Goal: Transaction & Acquisition: Purchase product/service

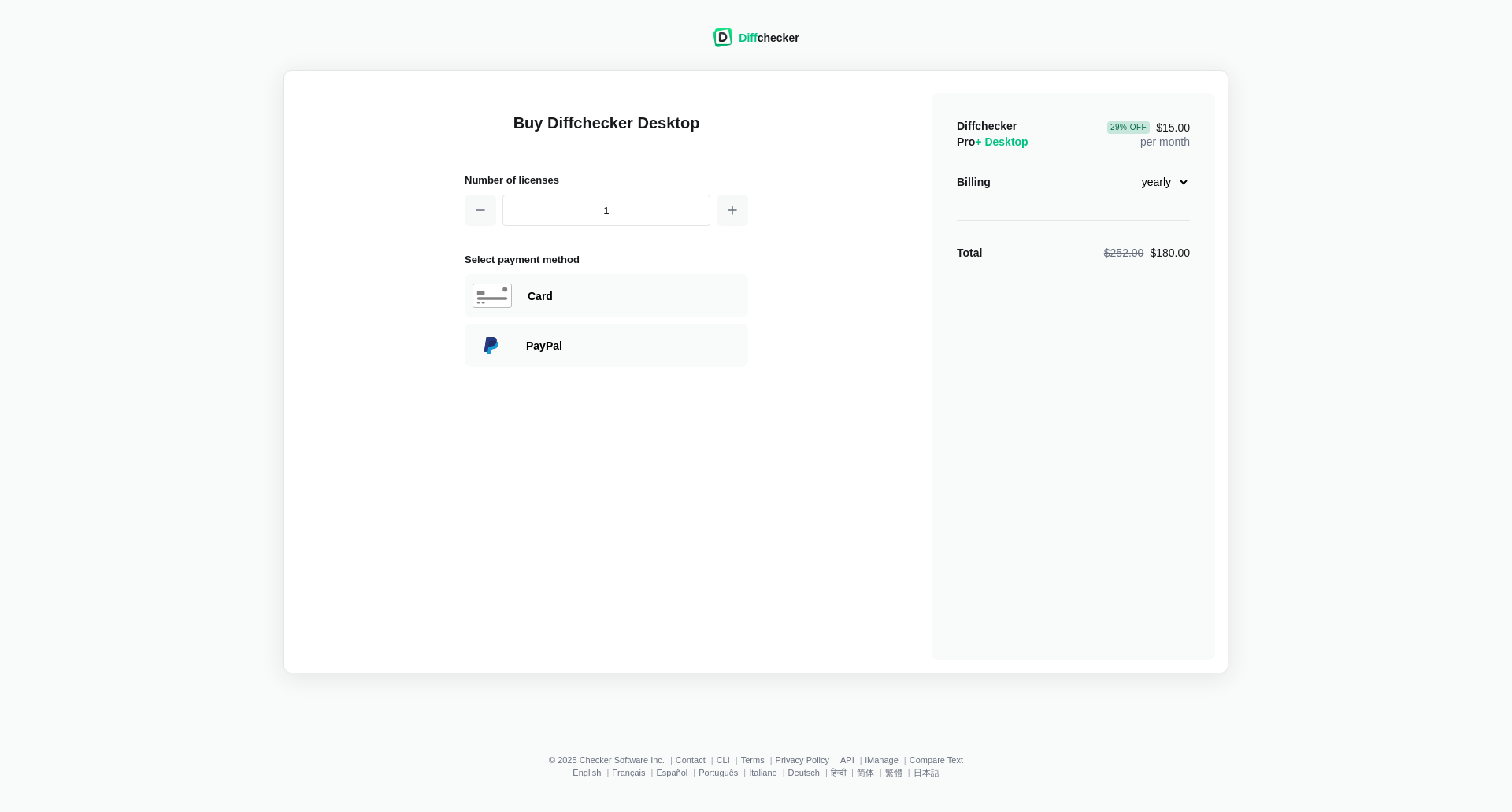
click at [1170, 183] on select "monthly yearly" at bounding box center [1155, 182] width 67 height 27
select select "desktop-monthly-21"
click at [1122, 169] on select "monthly yearly" at bounding box center [1155, 182] width 67 height 27
click at [1343, 296] on div "Diff checker Buy Diffchecker Desktop Number of licenses 1 Select payment method…" at bounding box center [756, 341] width 1494 height 664
click at [559, 306] on div "Card" at bounding box center [606, 296] width 283 height 44
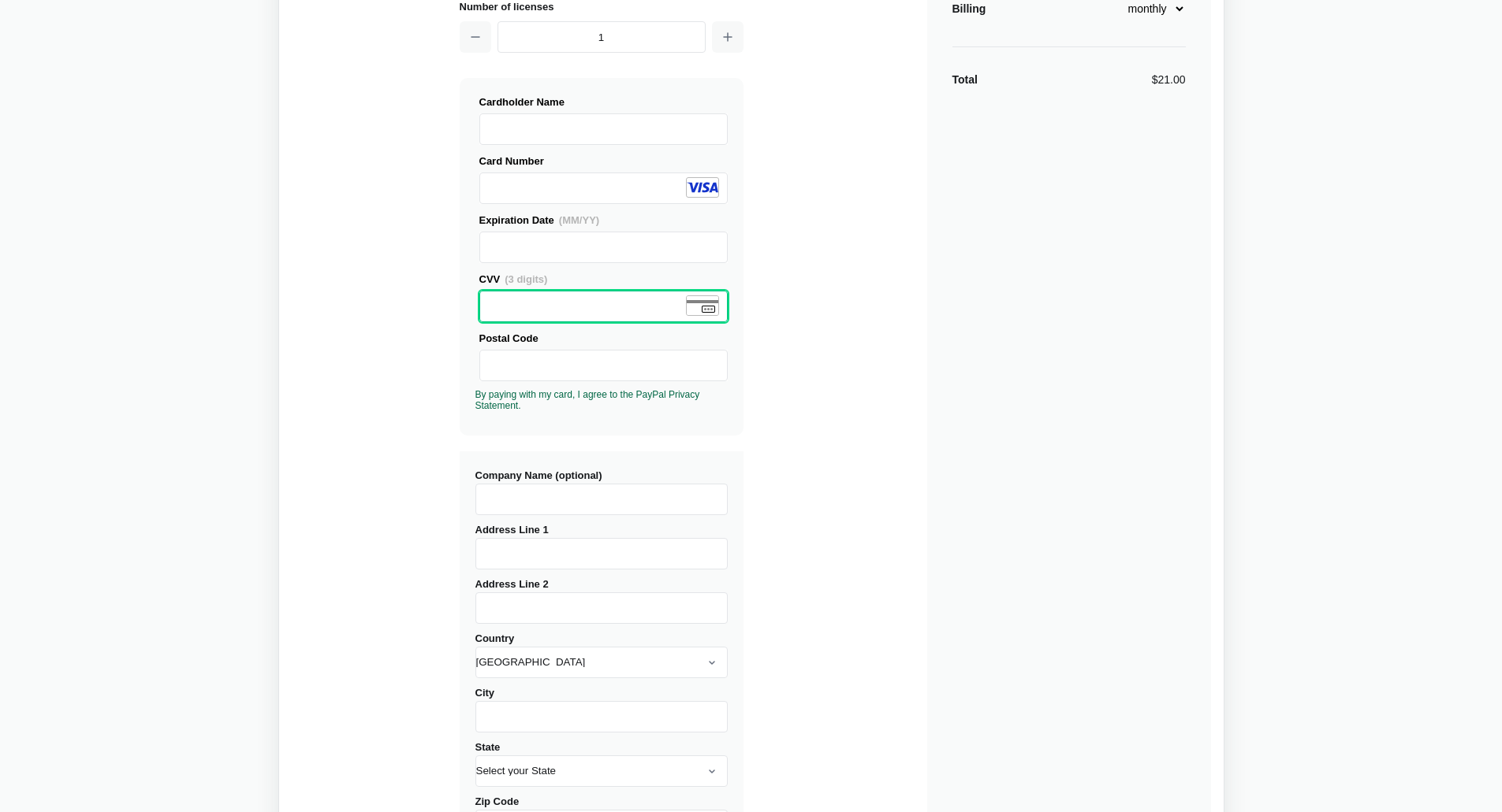
scroll to position [315, 0]
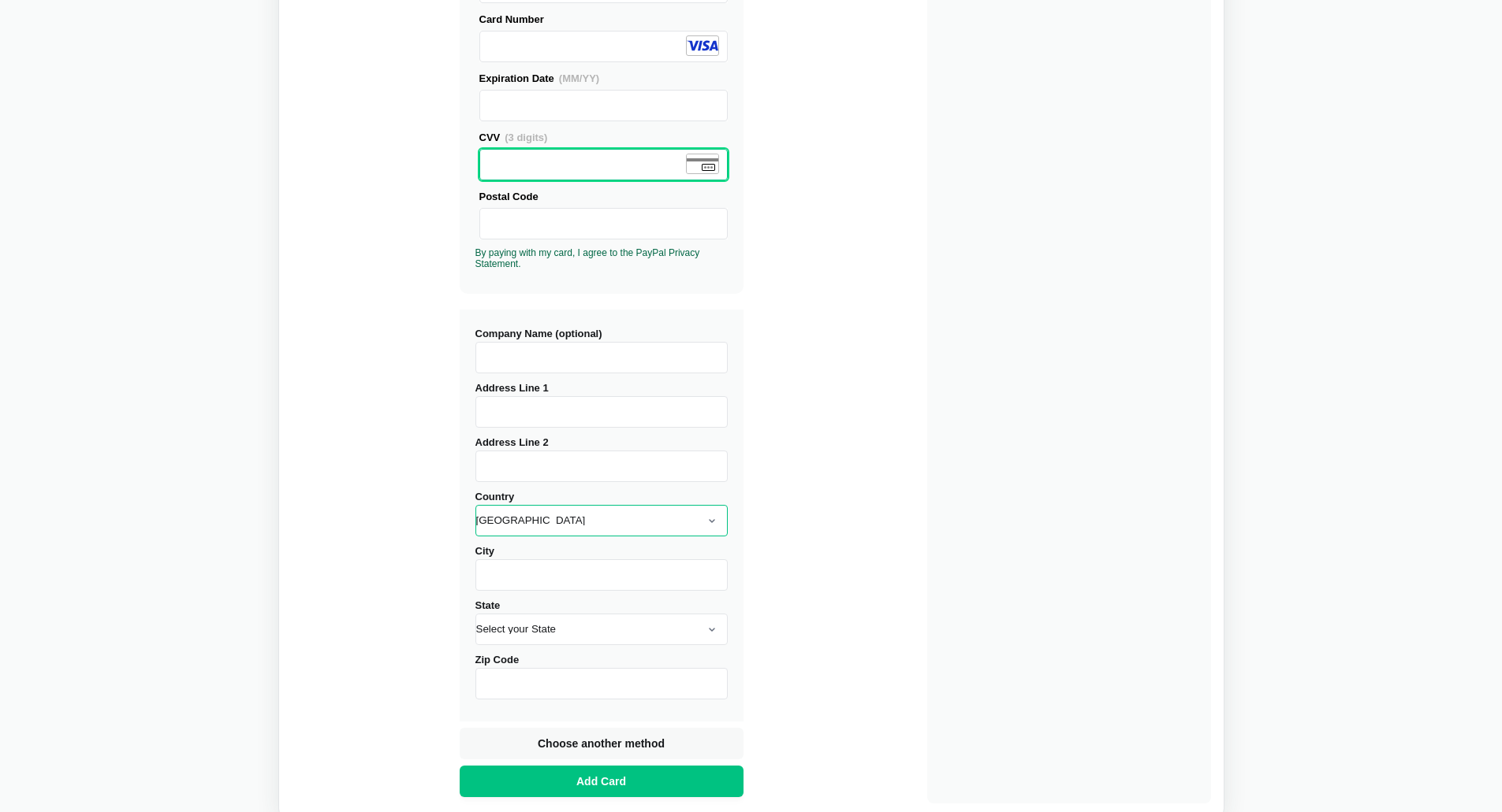
click at [563, 514] on select "[GEOGRAPHIC_DATA] [GEOGRAPHIC_DATA] [GEOGRAPHIC_DATA] [GEOGRAPHIC_DATA] [US_STA…" at bounding box center [601, 521] width 252 height 32
select select "[GEOGRAPHIC_DATA]"
click at [475, 505] on select "[GEOGRAPHIC_DATA] [GEOGRAPHIC_DATA] [GEOGRAPHIC_DATA] [GEOGRAPHIC_DATA] [US_STA…" at bounding box center [601, 521] width 252 height 32
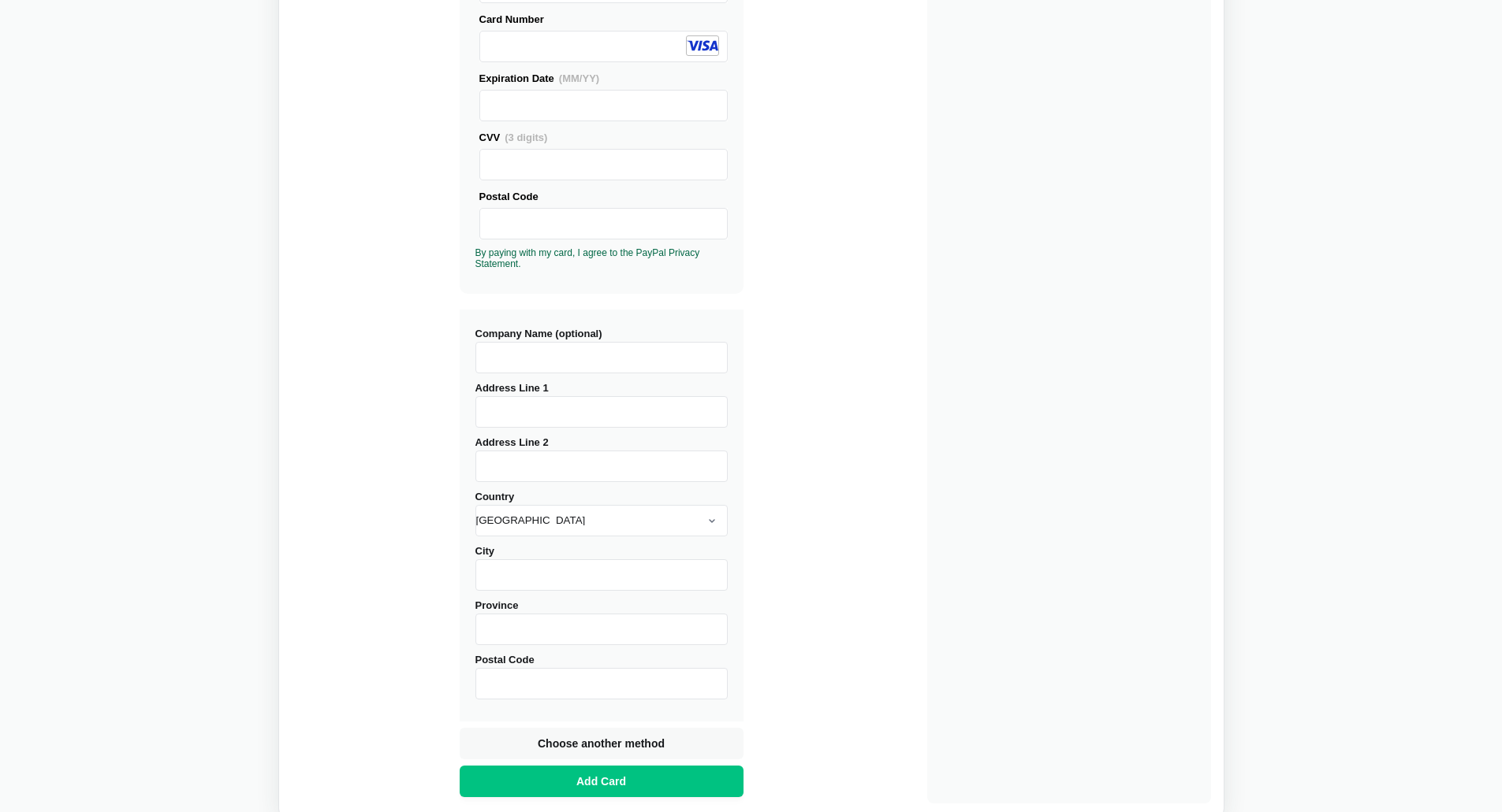
click at [582, 556] on div "City" at bounding box center [601, 567] width 252 height 48
click at [583, 570] on input "City" at bounding box center [601, 575] width 252 height 32
type input "[GEOGRAPHIC_DATA]"
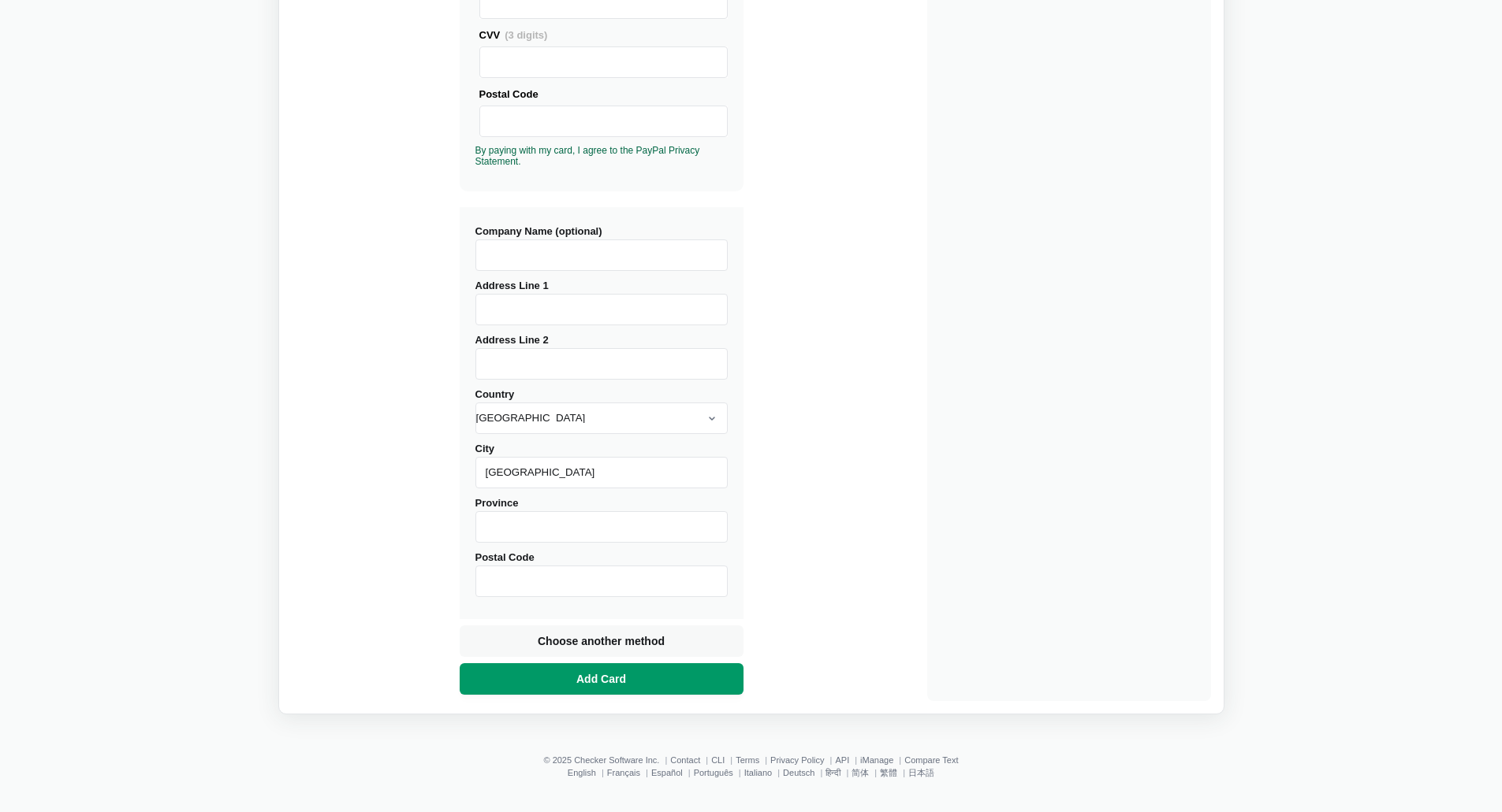
click at [670, 667] on button "Add Card" at bounding box center [601, 679] width 284 height 32
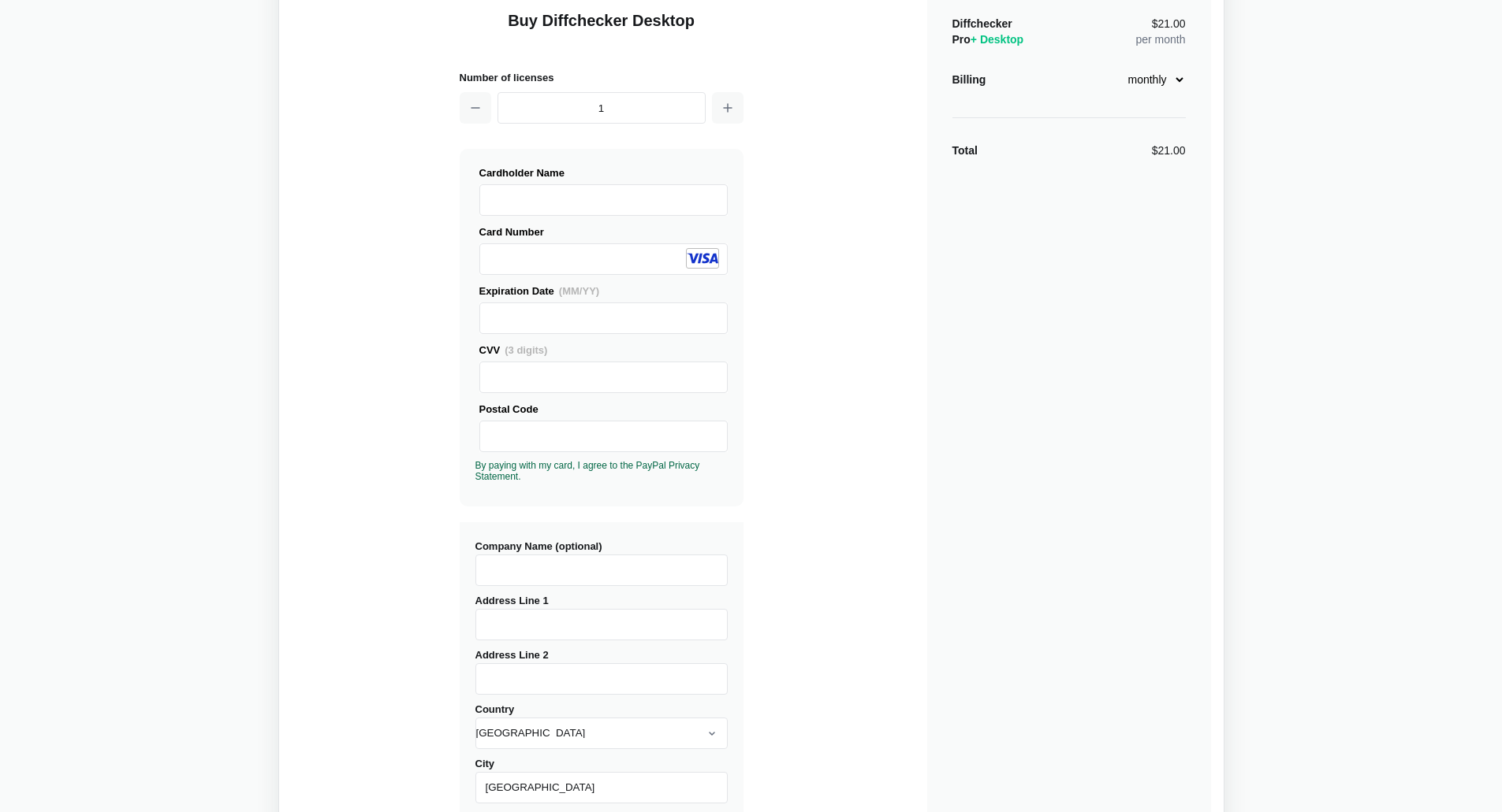
click at [598, 621] on input "Address Line 1" at bounding box center [601, 625] width 252 height 32
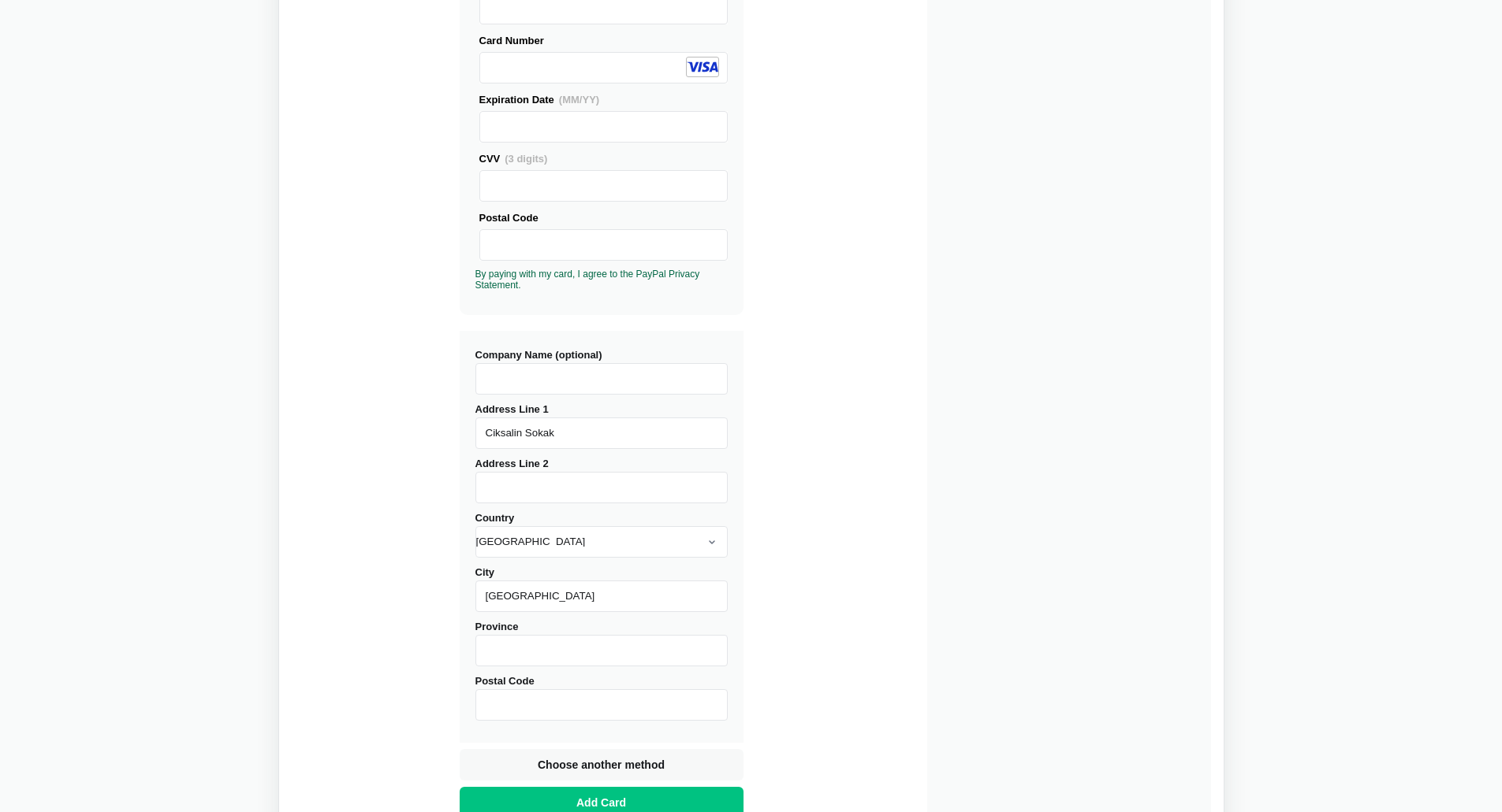
scroll to position [417, 0]
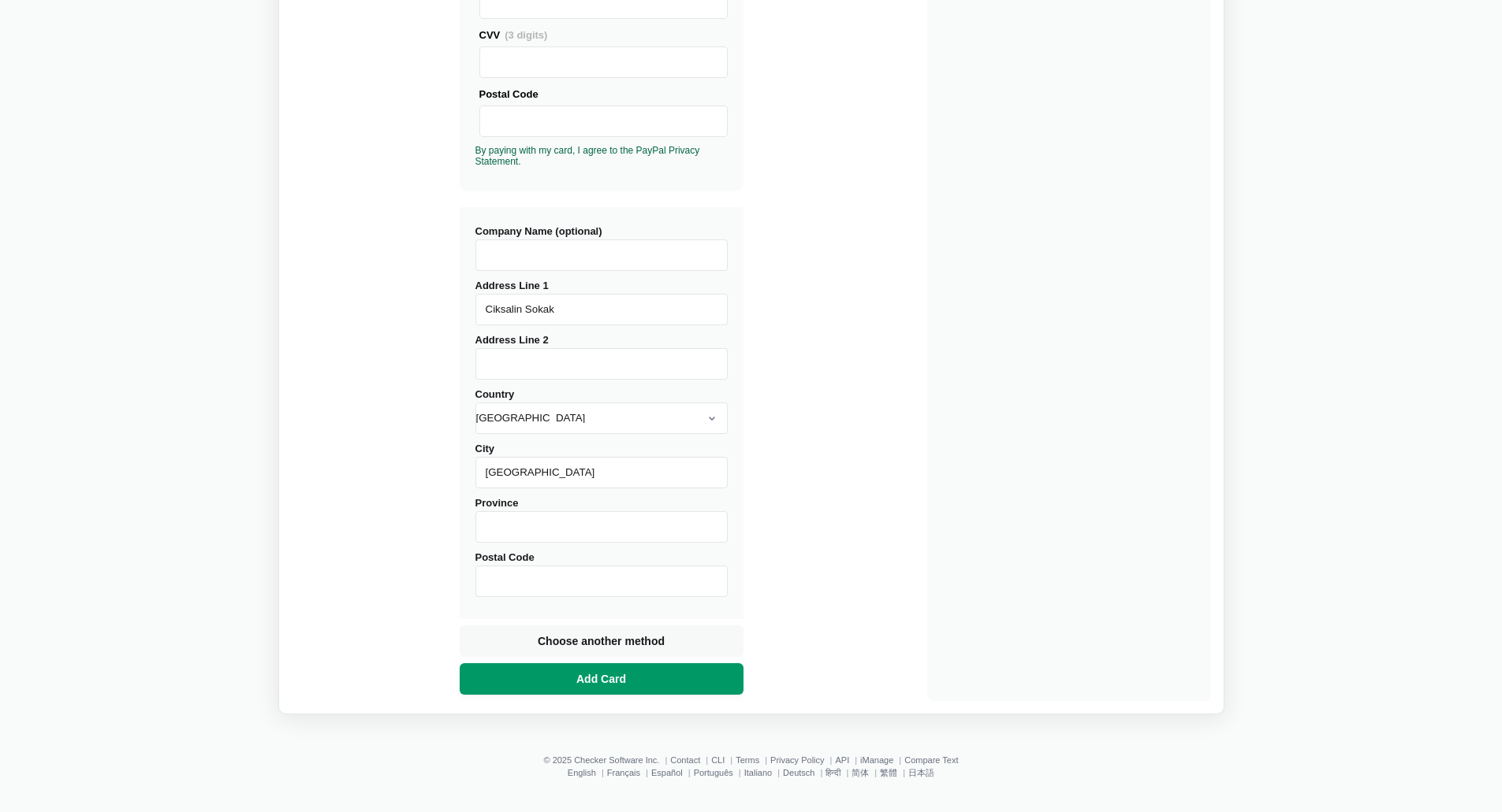
type input "Ciksalin Sokak"
click at [619, 684] on span "Add Card" at bounding box center [601, 679] width 56 height 16
click at [567, 583] on input "Postal Code" at bounding box center [601, 582] width 252 height 32
type input "34445"
click at [620, 690] on button "Add Card" at bounding box center [601, 679] width 284 height 32
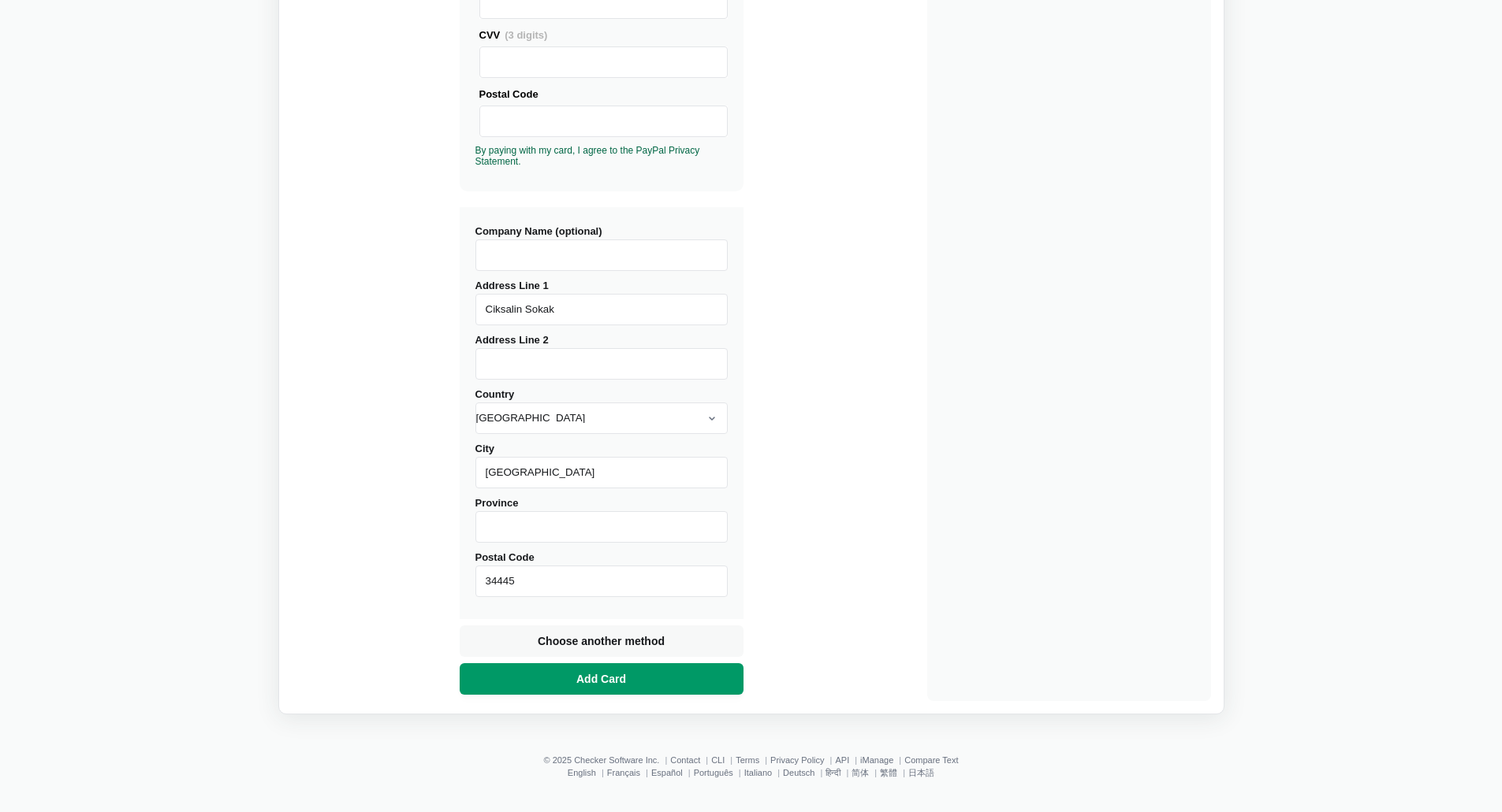
click at [591, 675] on span "Add Card" at bounding box center [601, 679] width 56 height 16
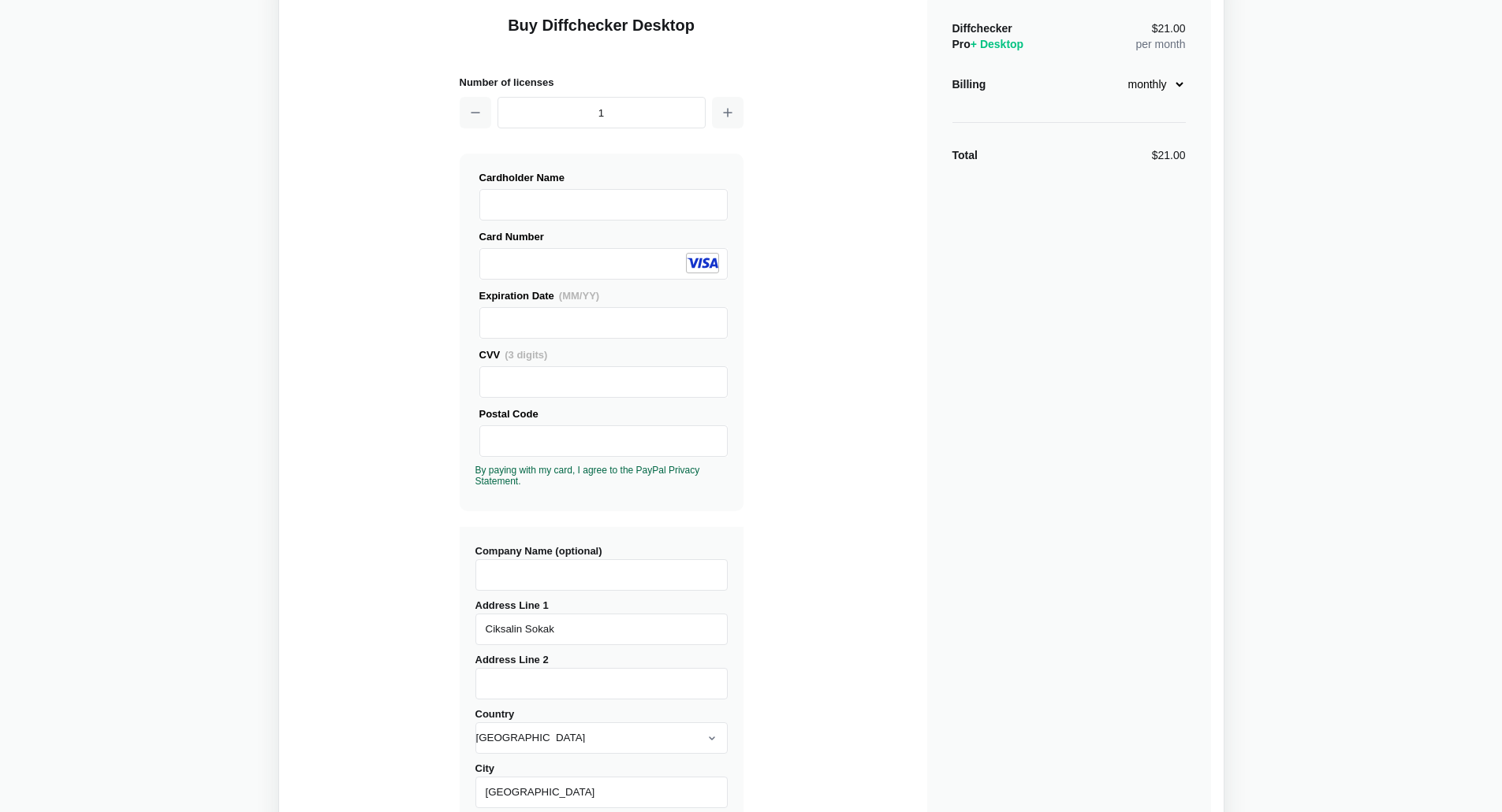
scroll to position [0, 0]
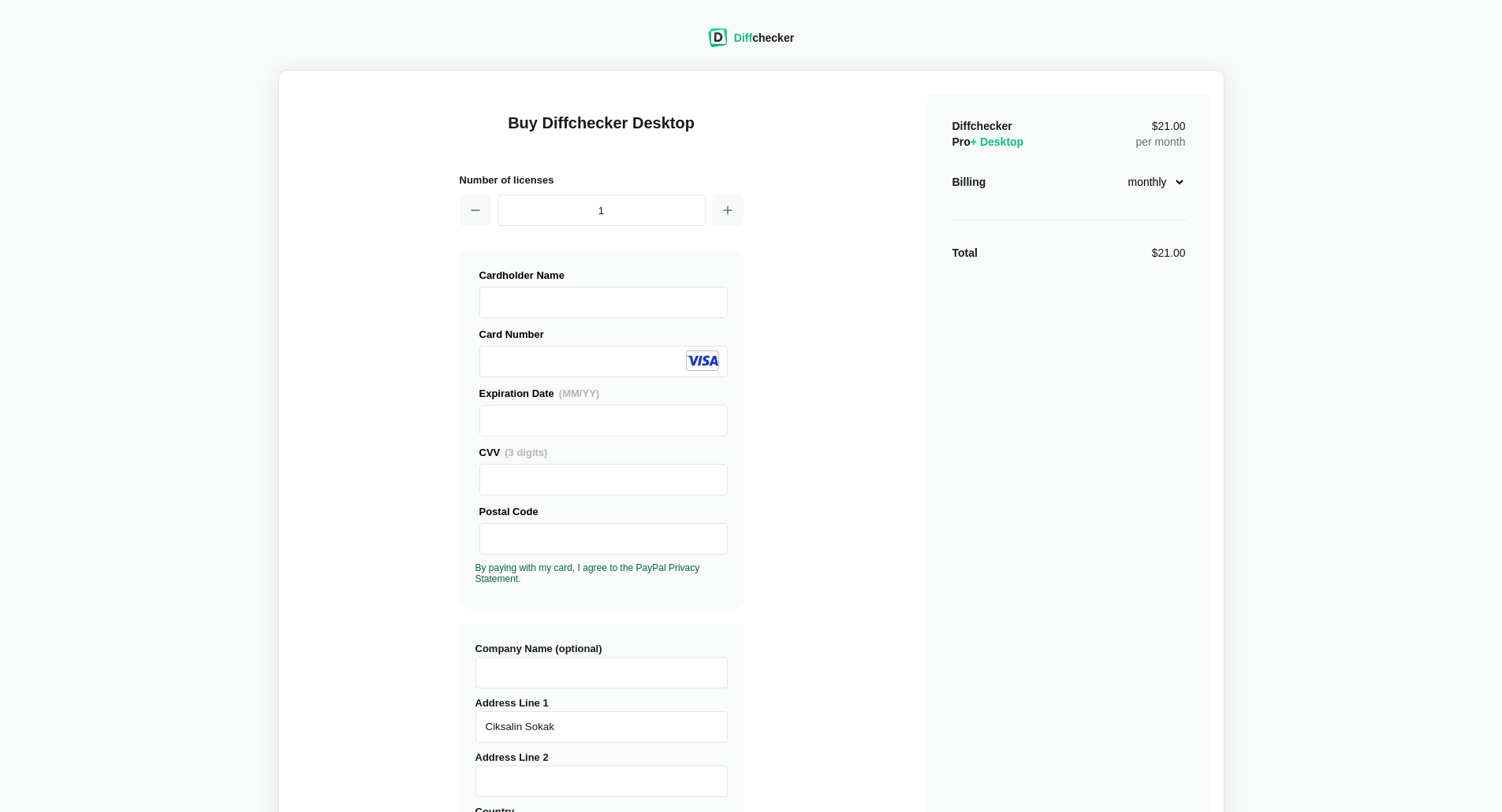
click at [1157, 183] on select "monthly yearly" at bounding box center [1151, 182] width 67 height 27
click at [1118, 169] on select "monthly yearly" at bounding box center [1151, 182] width 67 height 27
click at [1240, 206] on div "Diff checker Buy Diffchecker Desktop Number of licenses 1 Visa MasterCard Union…" at bounding box center [751, 570] width 1483 height 1123
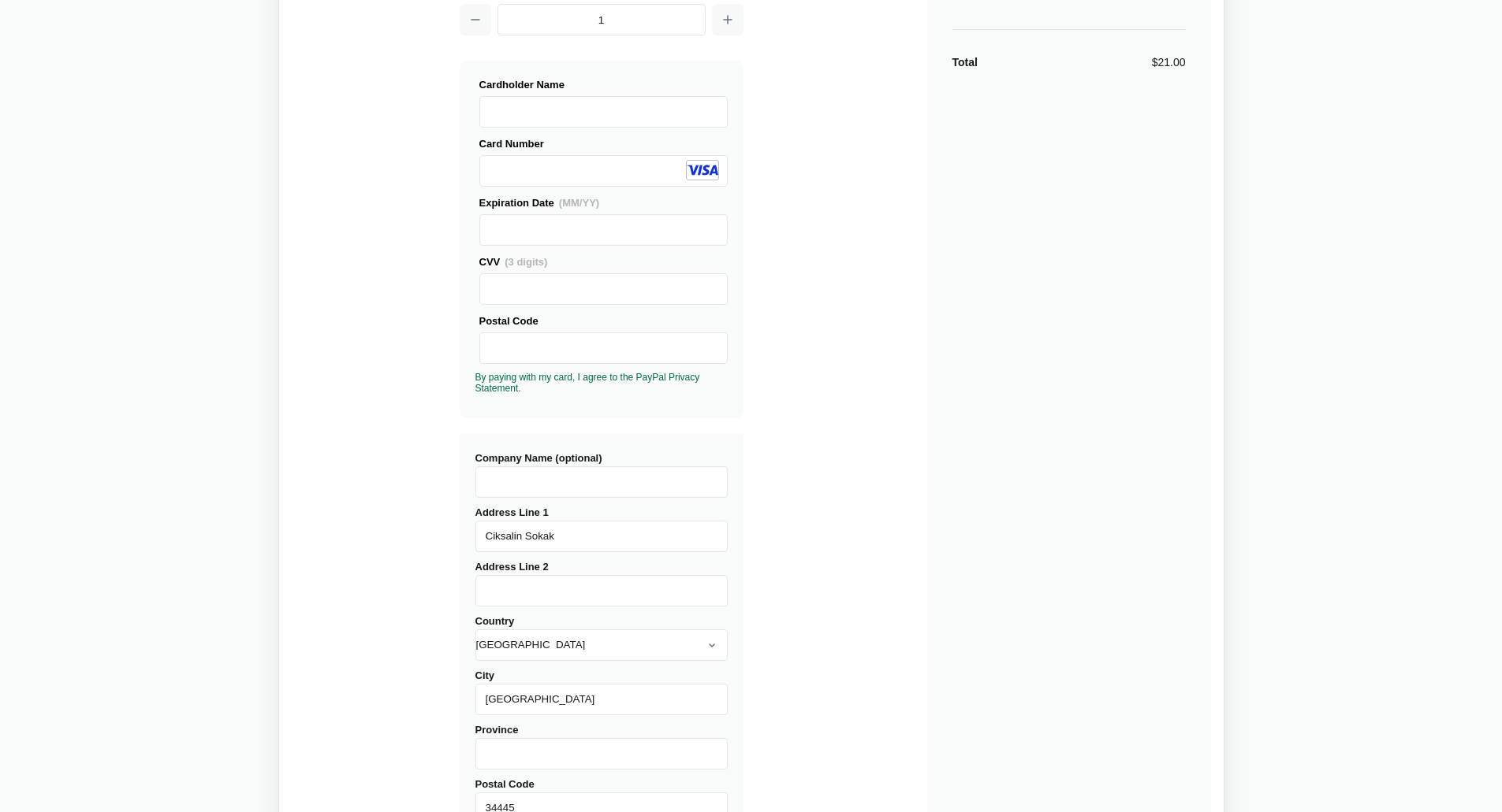
scroll to position [24, 0]
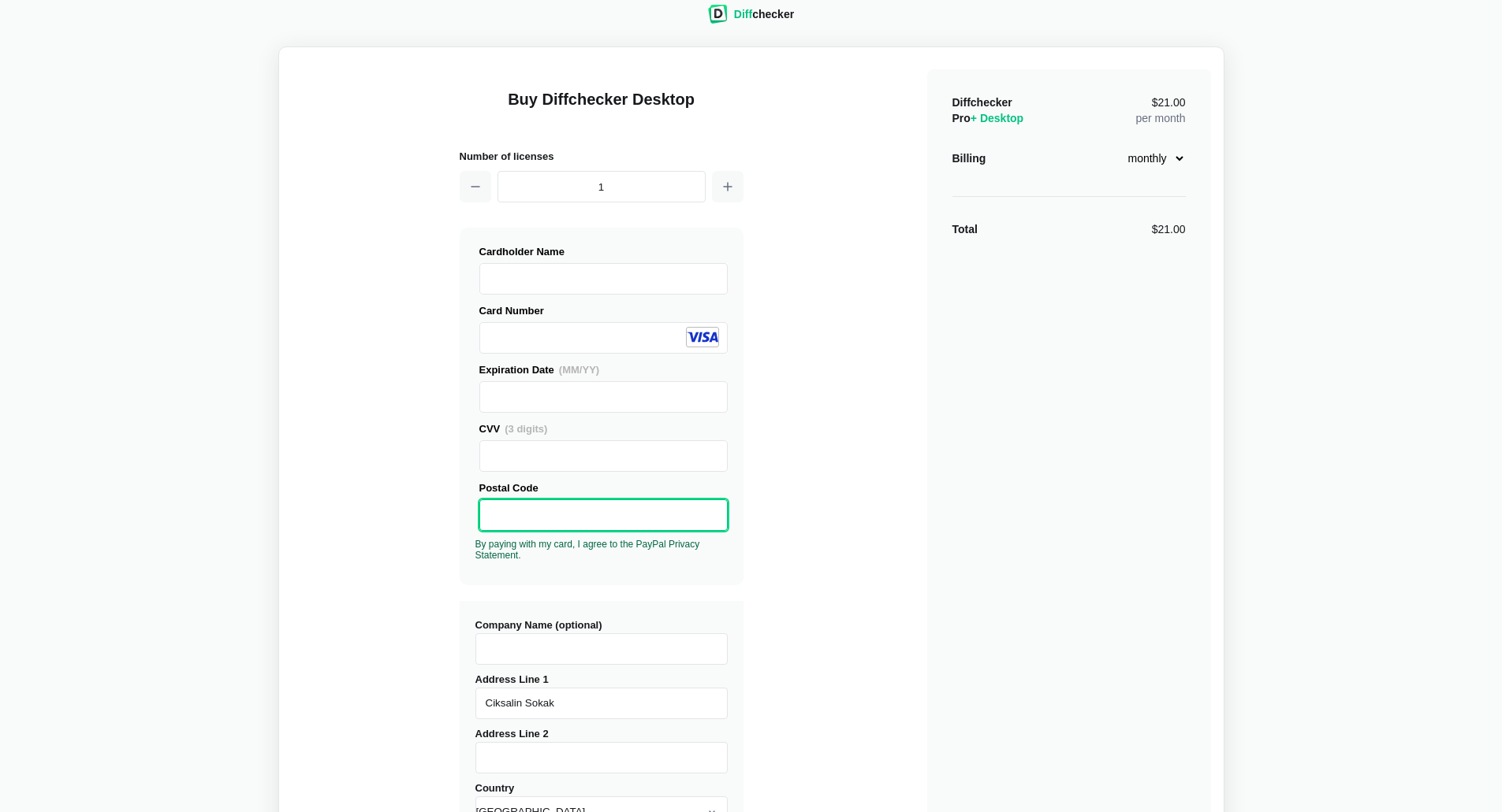
click at [789, 511] on div "Buy Diffchecker Desktop Number of licenses 1 Visa MasterCard Union Pay American…" at bounding box center [751, 577] width 919 height 1035
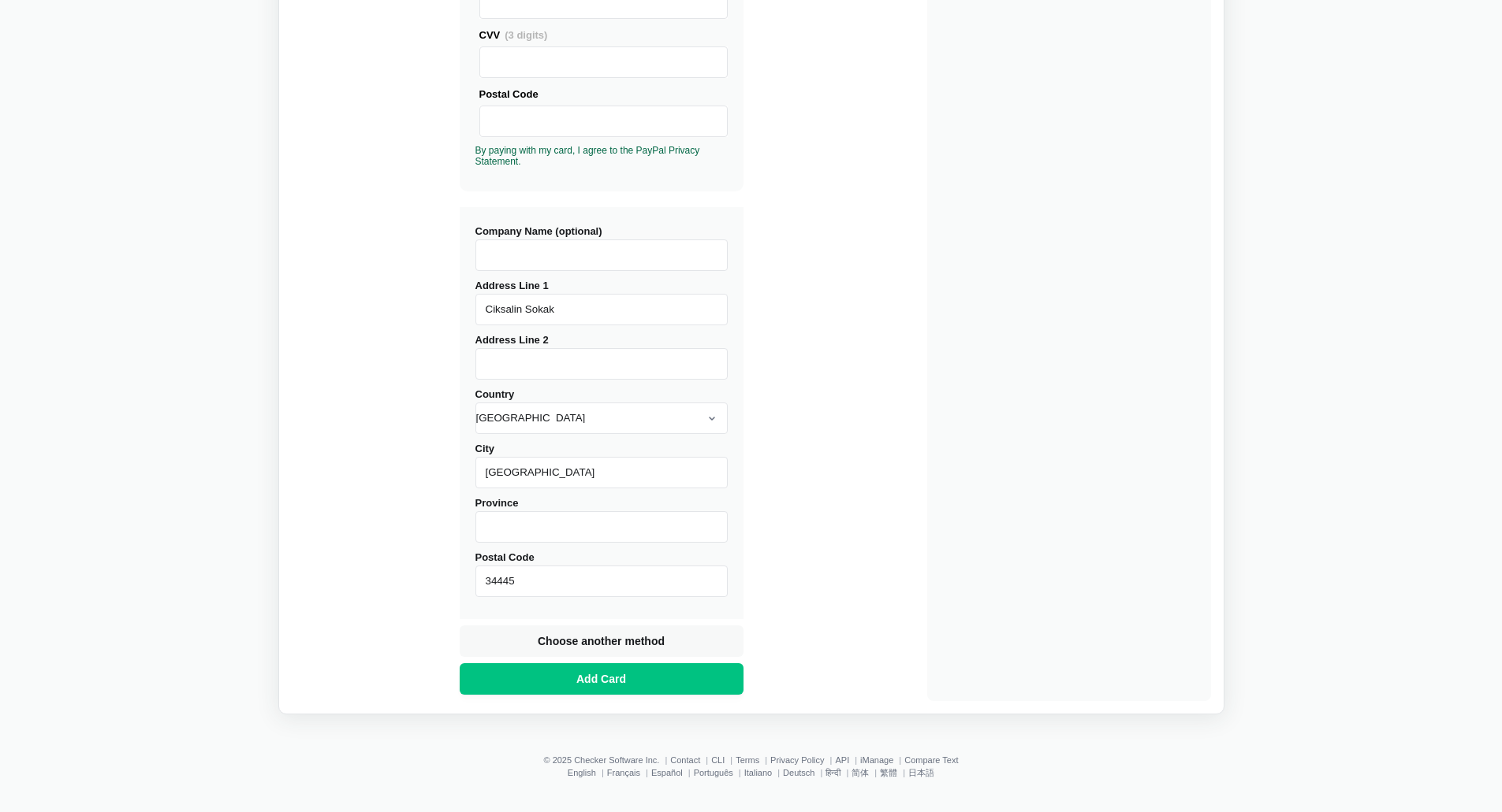
click at [622, 248] on input "Company Name (optional)" at bounding box center [601, 256] width 252 height 32
click at [903, 308] on div "Buy Diffchecker Desktop Number of licenses 1 Visa MasterCard Union Pay American…" at bounding box center [751, 183] width 919 height 1035
click at [591, 369] on input "Address Line 2" at bounding box center [601, 364] width 252 height 32
type input "Beyoglu"
click at [575, 506] on div "Province" at bounding box center [601, 519] width 252 height 48
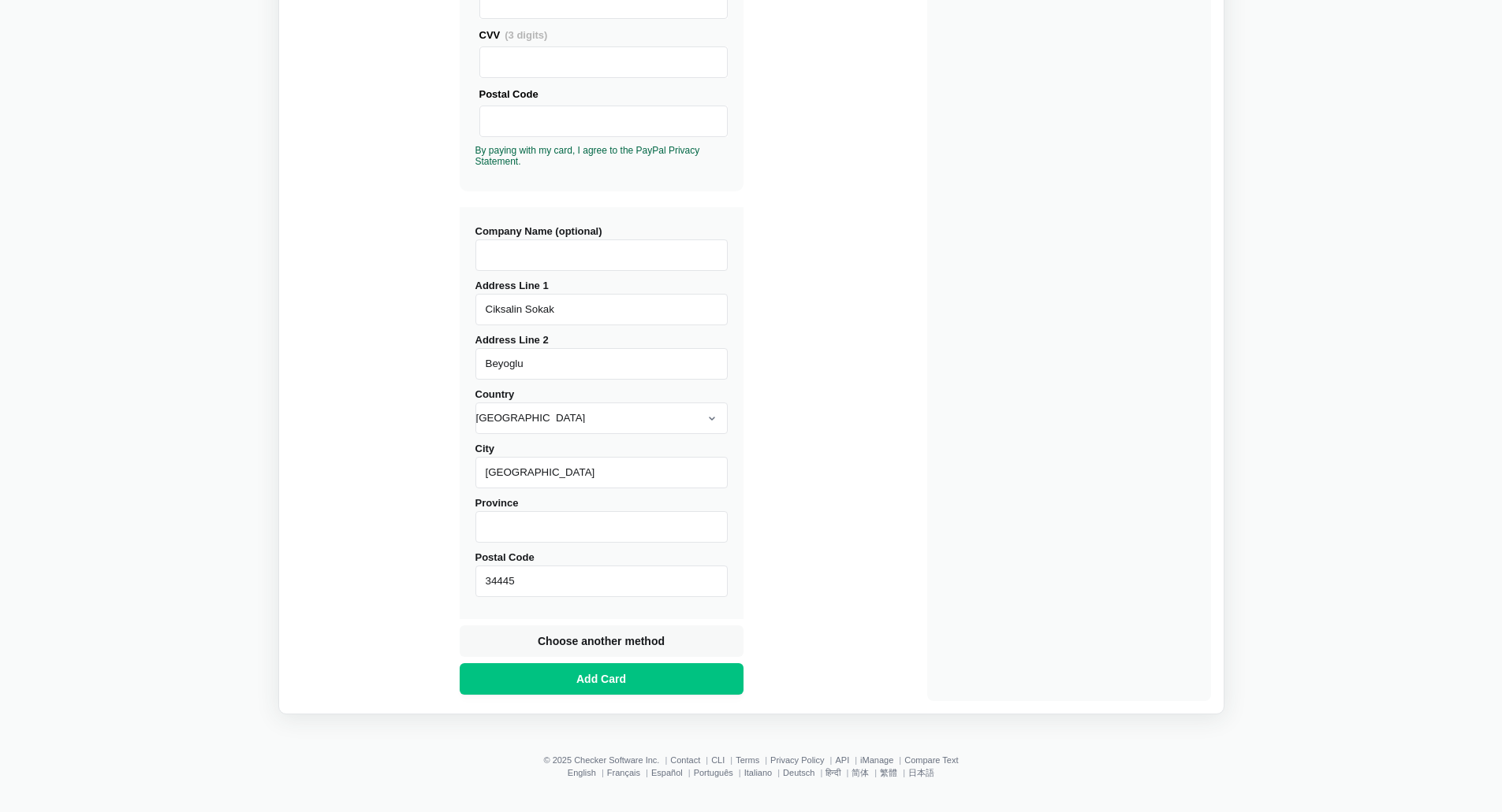
click at [582, 516] on input "Province" at bounding box center [601, 527] width 252 height 32
type input "Beyoglu"
click at [605, 687] on button "Add Card" at bounding box center [601, 679] width 284 height 32
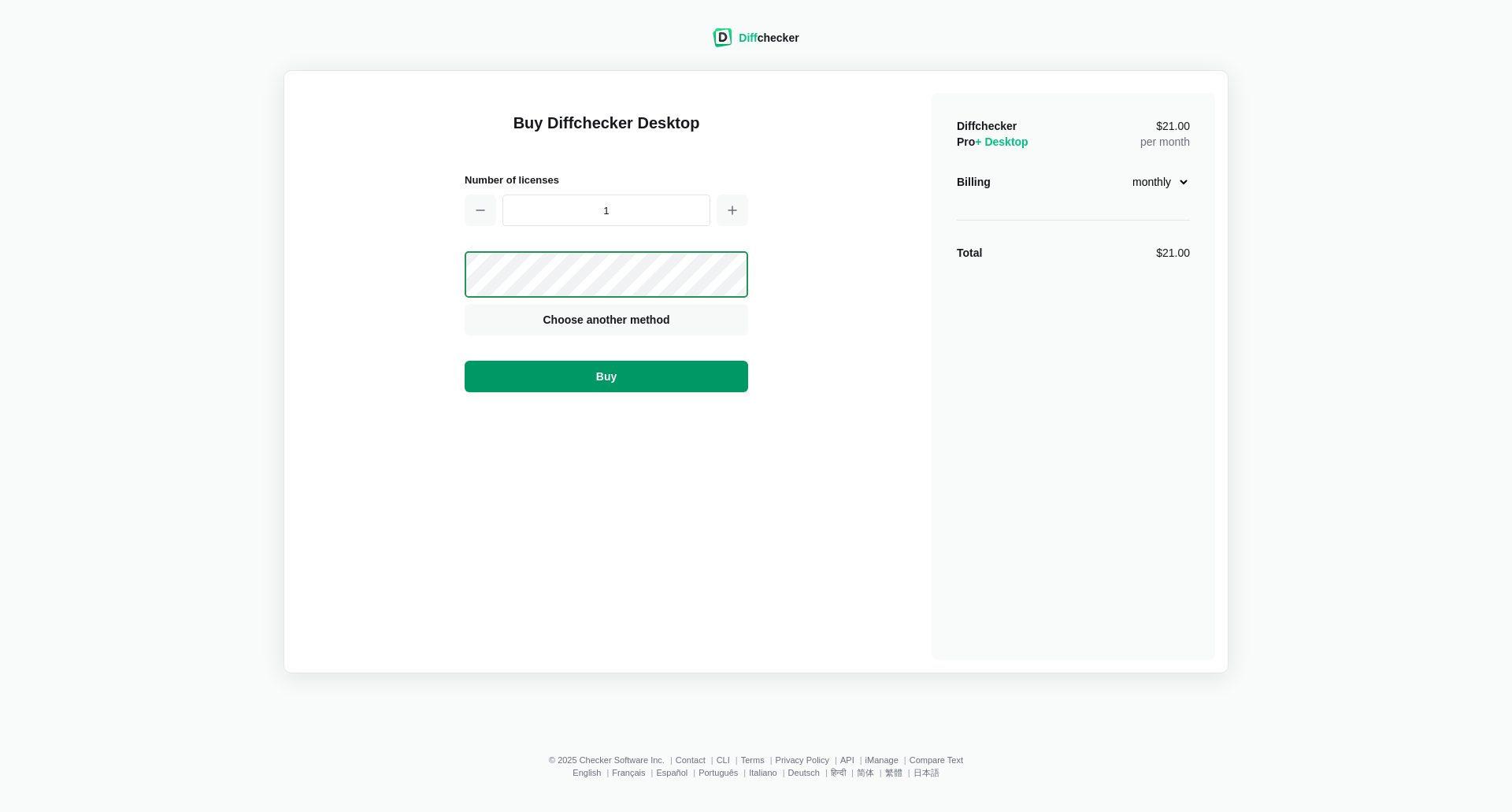
click at [671, 374] on button "Buy" at bounding box center [606, 376] width 283 height 32
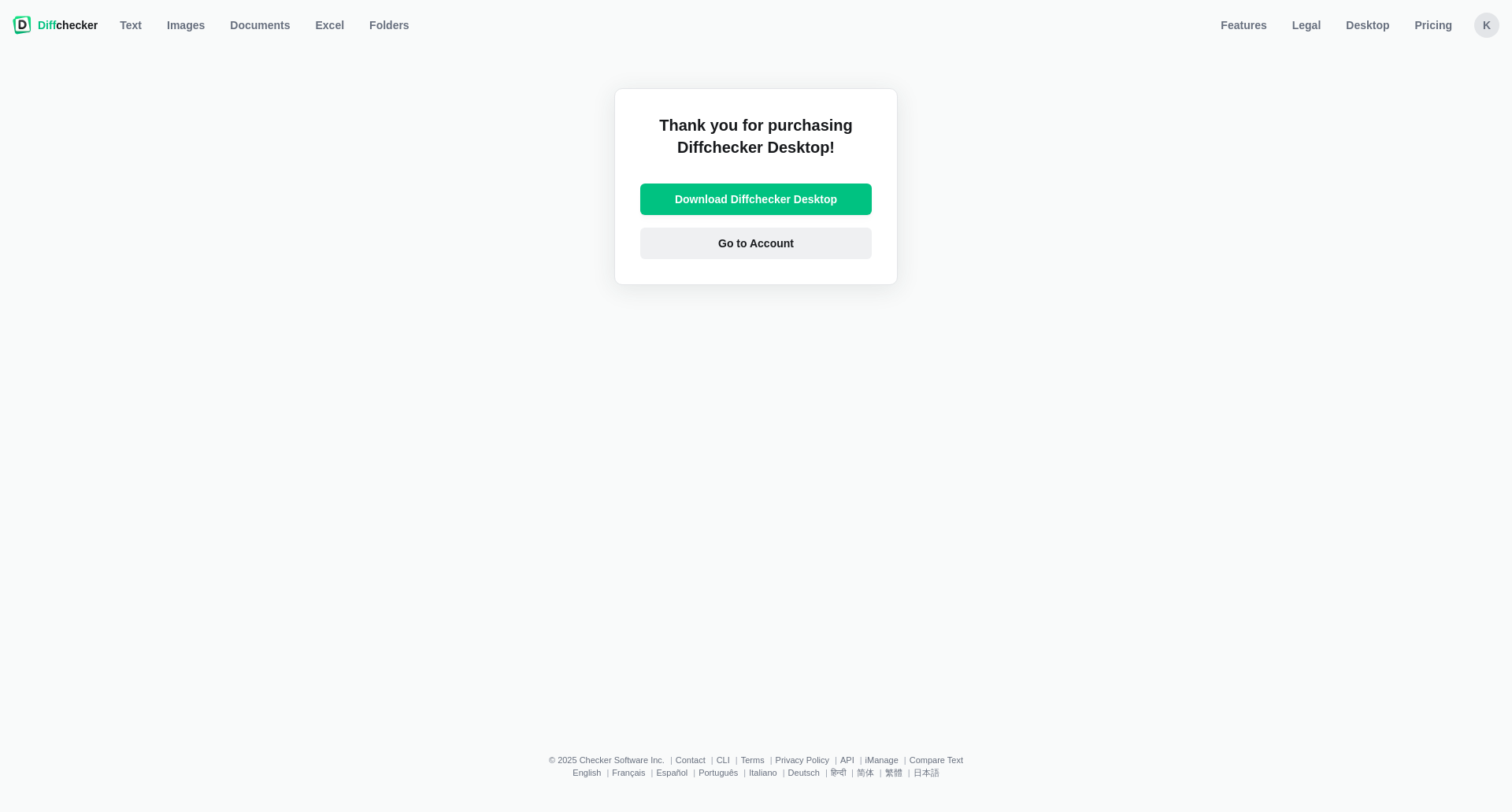
click at [832, 240] on link "Go to Account" at bounding box center [756, 243] width 232 height 32
